Goal: Information Seeking & Learning: Learn about a topic

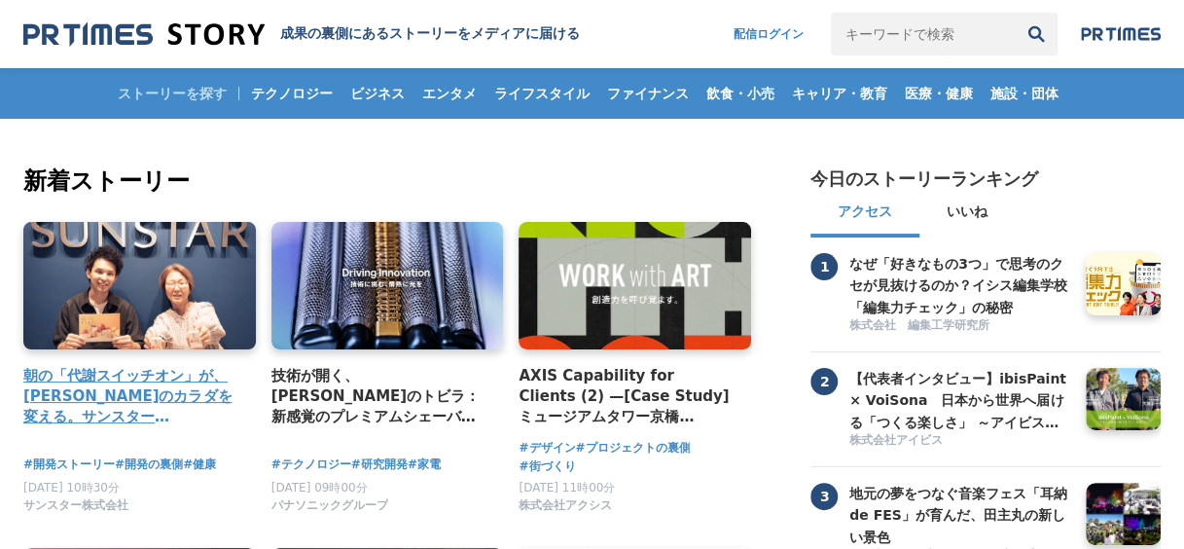
click at [152, 298] on link at bounding box center [140, 286] width 244 height 134
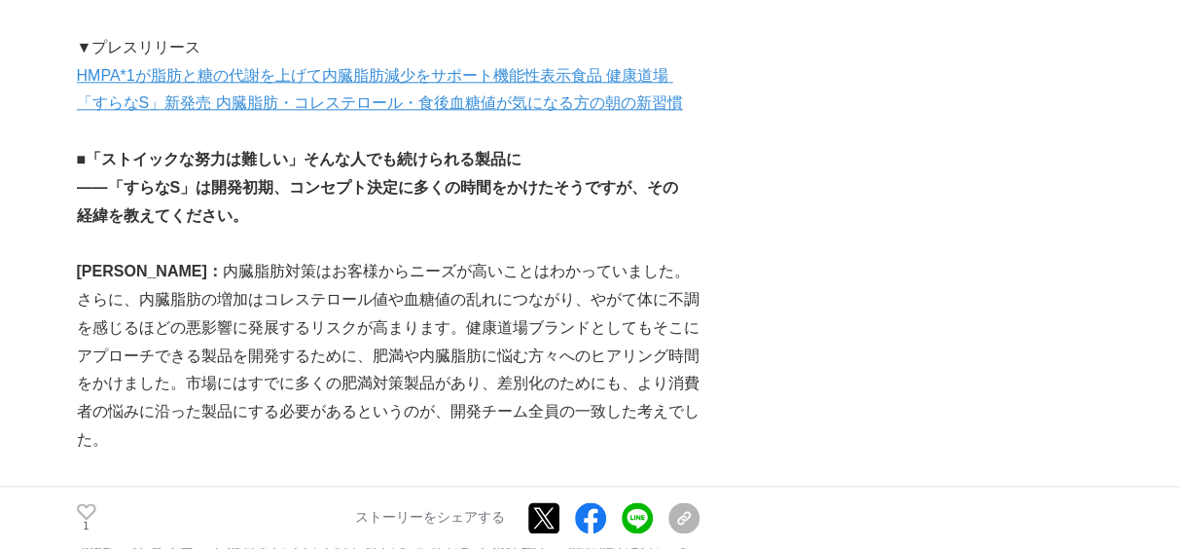
scroll to position [1070, 0]
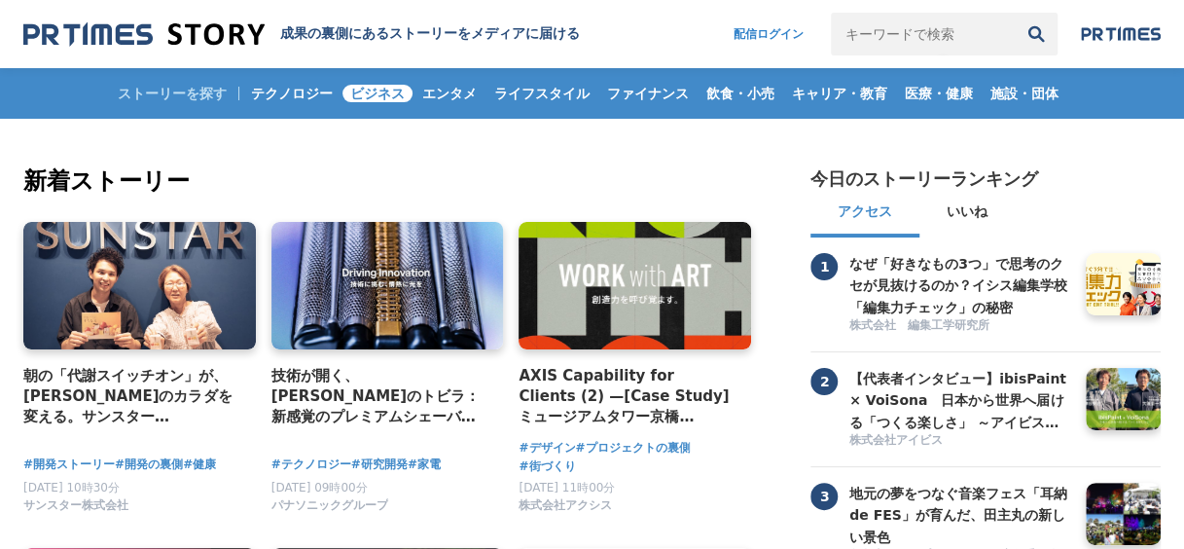
click at [381, 88] on span "ビジネス" at bounding box center [377, 94] width 70 height 18
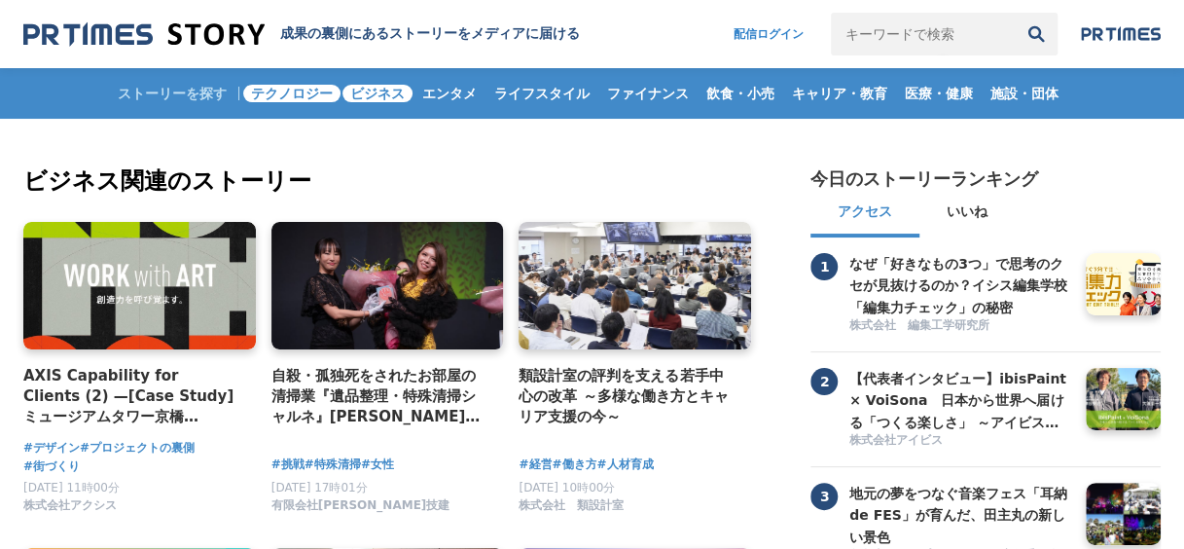
click at [311, 107] on link "テクノロジー" at bounding box center [291, 93] width 97 height 51
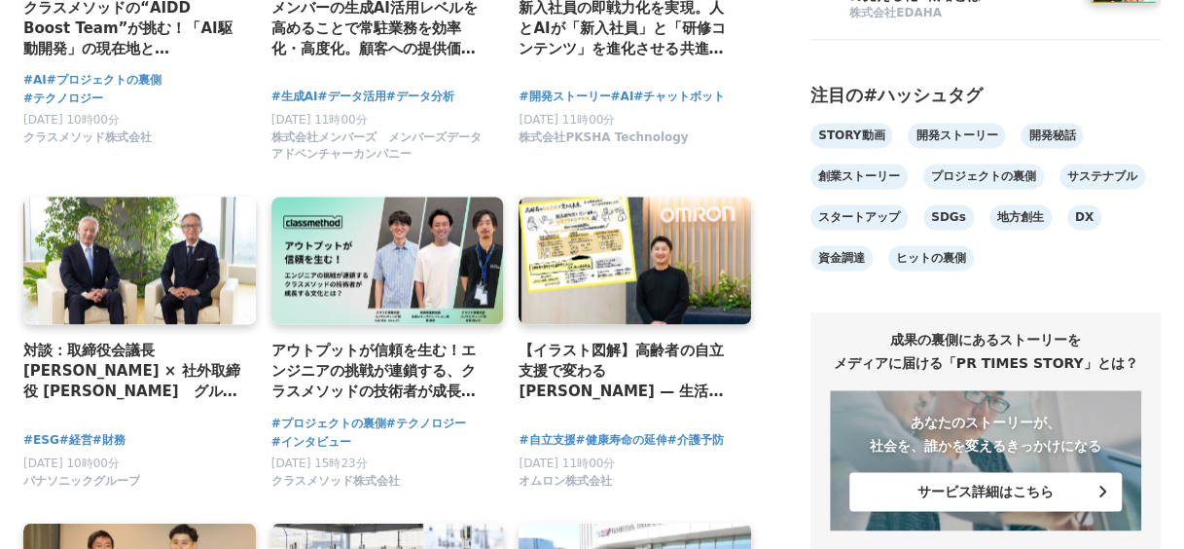
scroll to position [1459, 0]
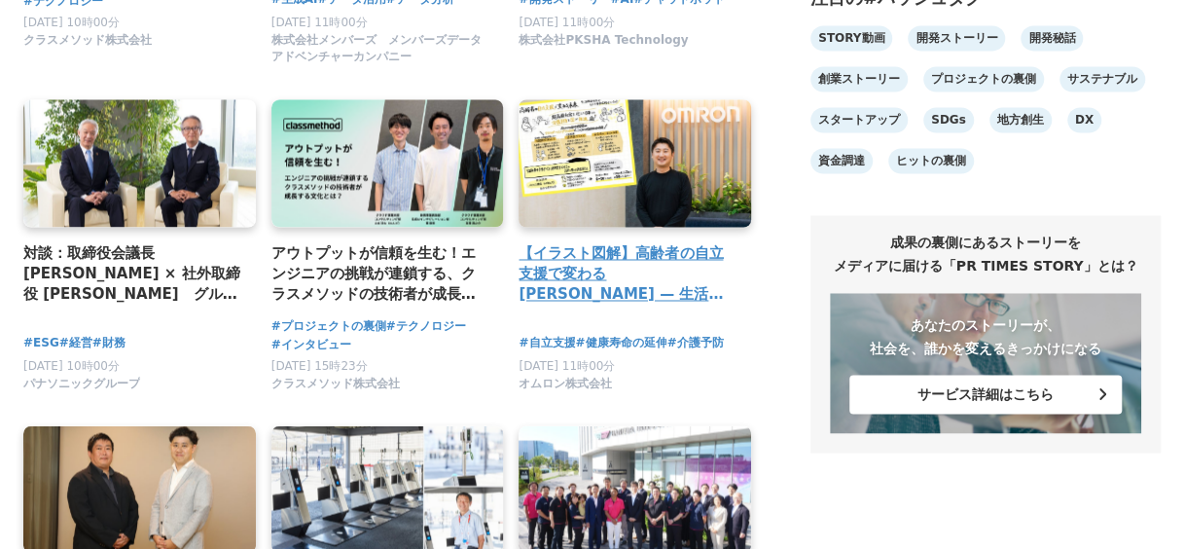
click at [662, 198] on link at bounding box center [635, 163] width 244 height 134
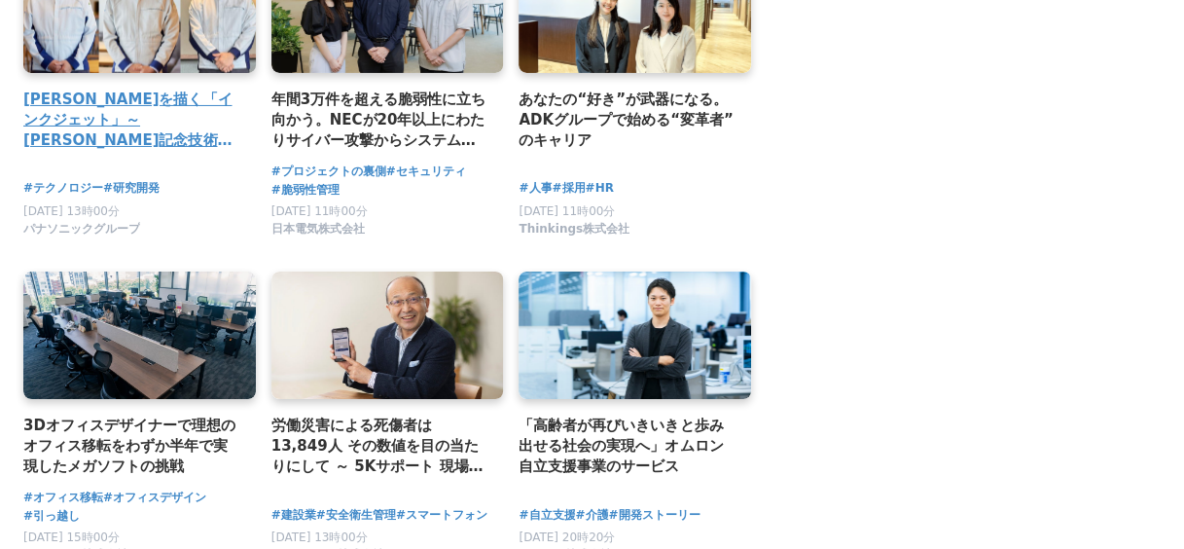
scroll to position [3405, 0]
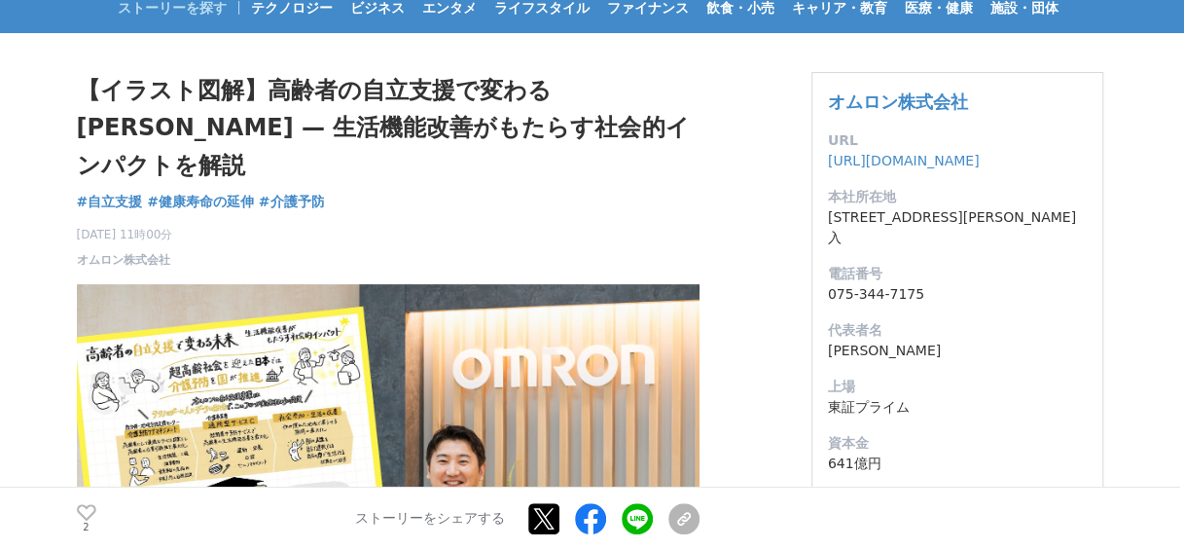
scroll to position [195, 0]
